Goal: Transaction & Acquisition: Purchase product/service

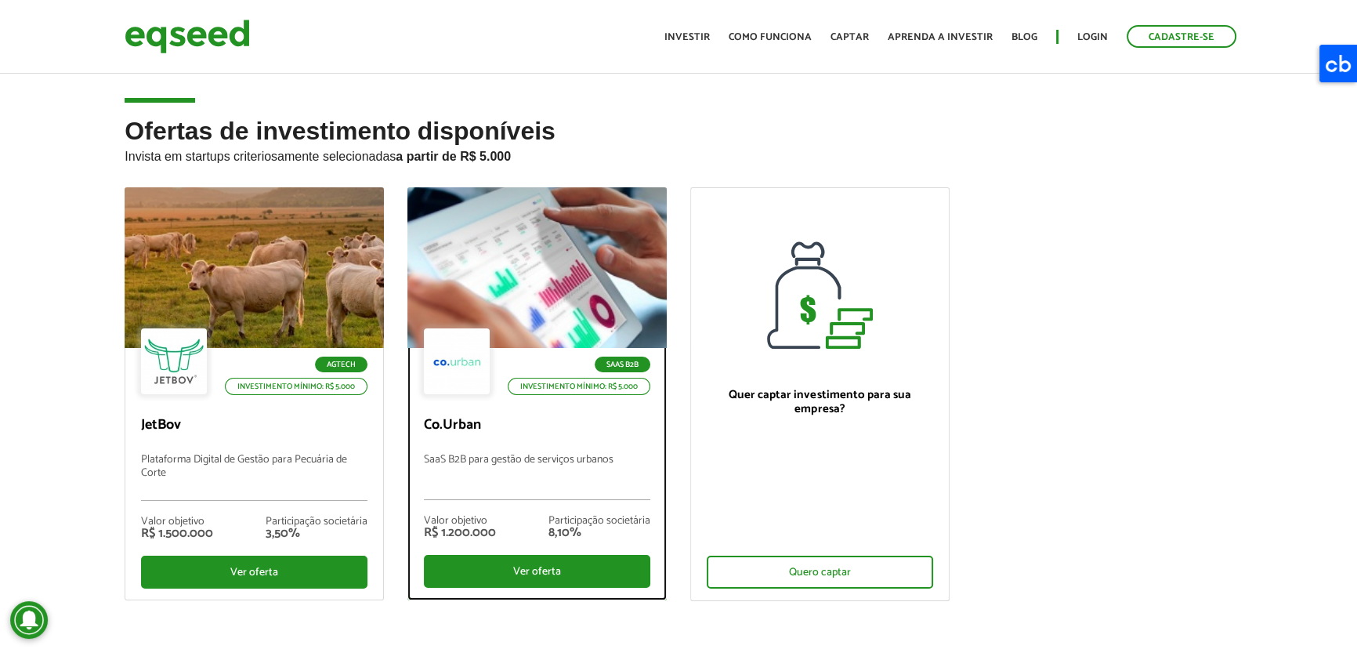
click at [469, 321] on div at bounding box center [537, 268] width 311 height 193
